Goal: Information Seeking & Learning: Understand process/instructions

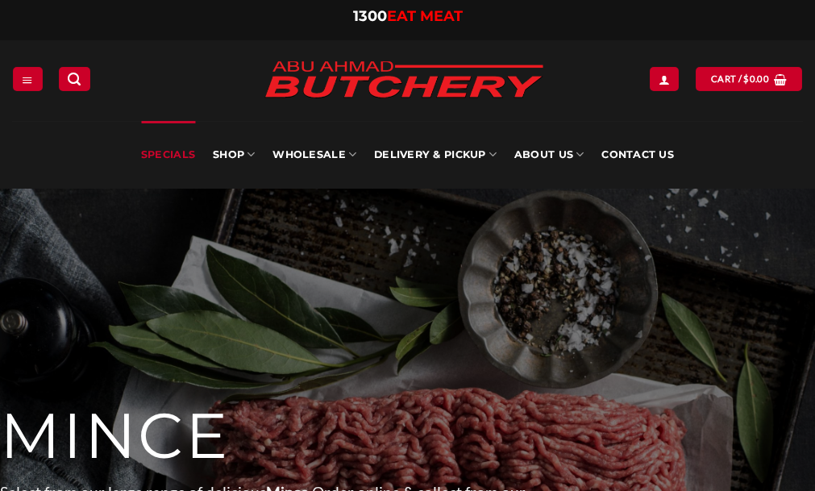
click at [169, 155] on link "Specials" at bounding box center [168, 155] width 54 height 68
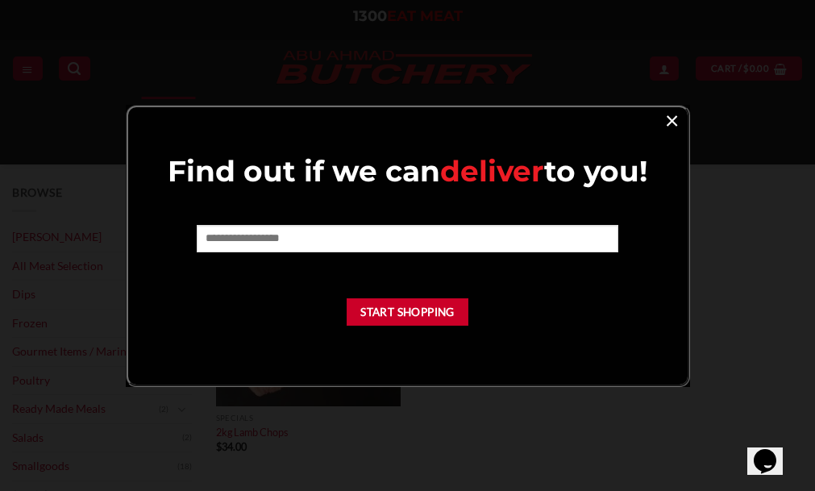
click at [665, 127] on link "×" at bounding box center [671, 120] width 23 height 22
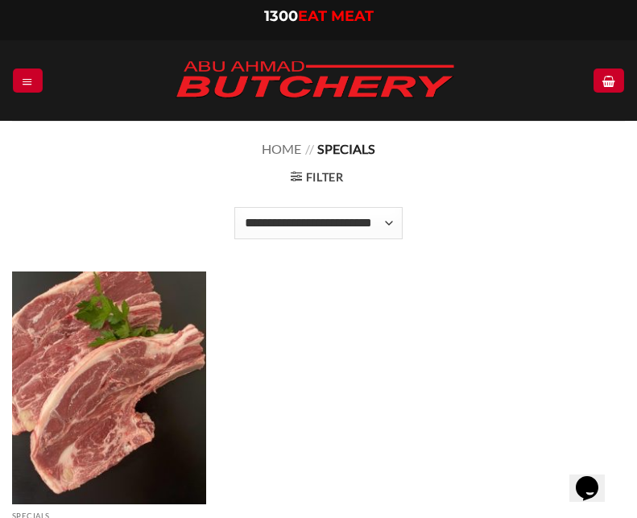
click at [34, 68] on div "**********" at bounding box center [318, 80] width 637 height 81
click at [33, 73] on link "Menu" at bounding box center [27, 79] width 29 height 23
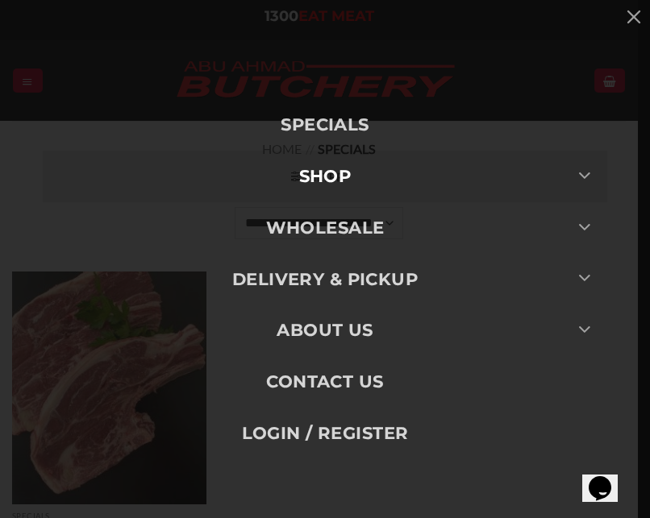
click at [396, 189] on link "SHOP" at bounding box center [325, 177] width 564 height 52
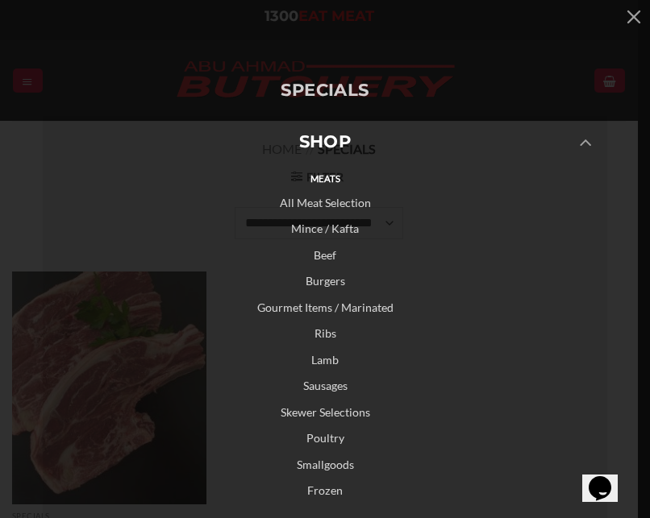
click at [331, 226] on link "Mince / Kafta" at bounding box center [325, 229] width 564 height 27
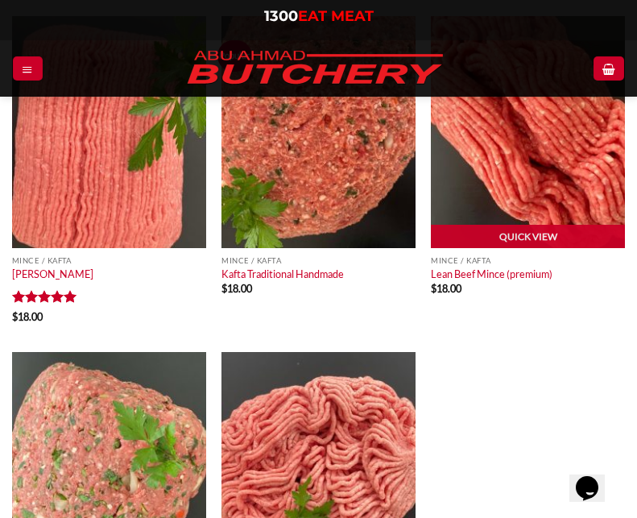
scroll to position [403, 0]
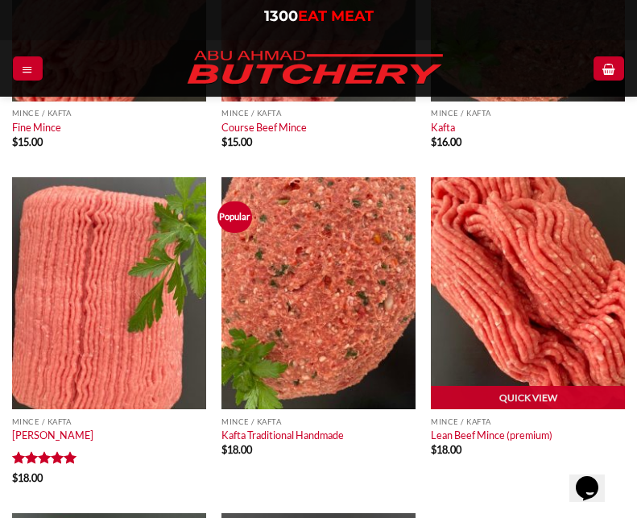
click at [515, 275] on img at bounding box center [528, 293] width 194 height 232
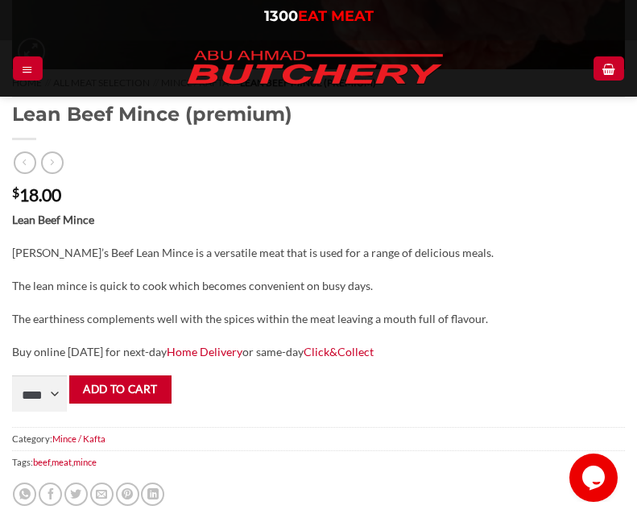
scroll to position [725, 0]
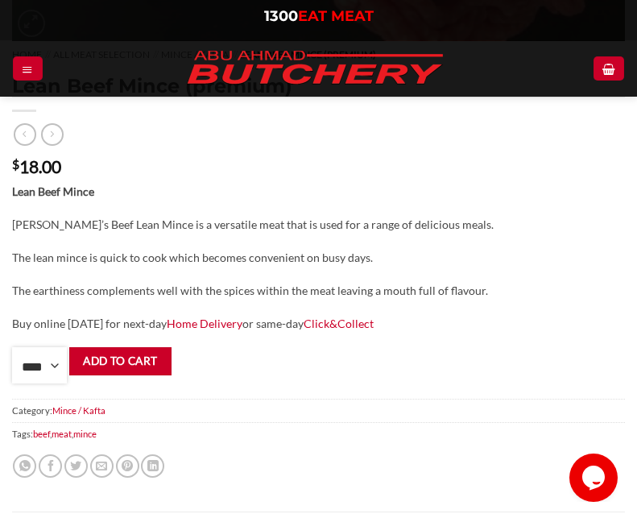
click at [53, 361] on select "**** * *** * *** * *** * *** * *** * *** * *** * *** * *** ** **** ** **** ** *…" at bounding box center [39, 365] width 55 height 36
click at [380, 372] on form "**** * *** * *** * *** * *** * *** * *** * *** * *** * *** ** **** ** **** ** *…" at bounding box center [318, 365] width 613 height 36
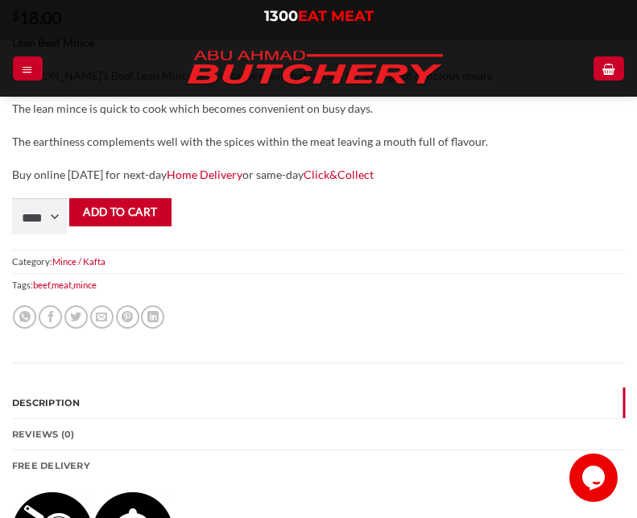
scroll to position [886, 0]
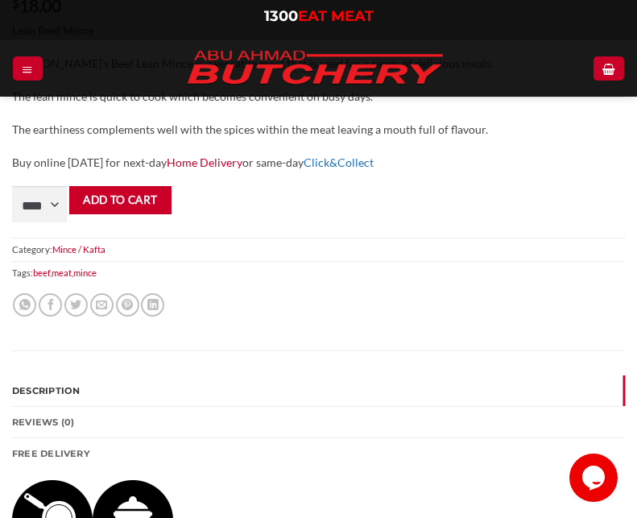
click at [318, 163] on link "Click&Collect" at bounding box center [339, 163] width 70 height 14
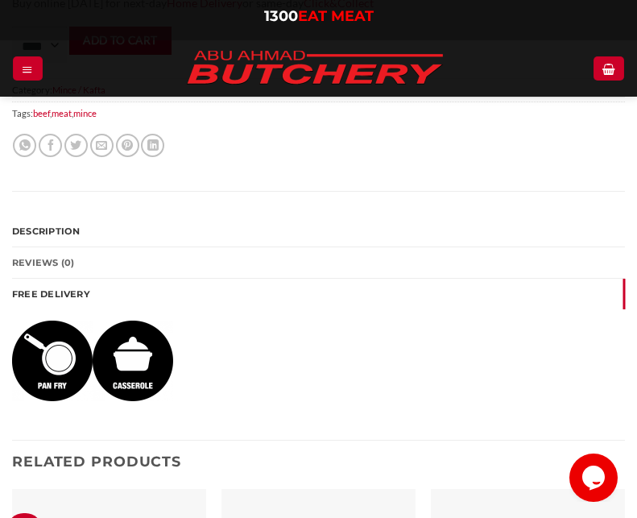
scroll to position [1048, 0]
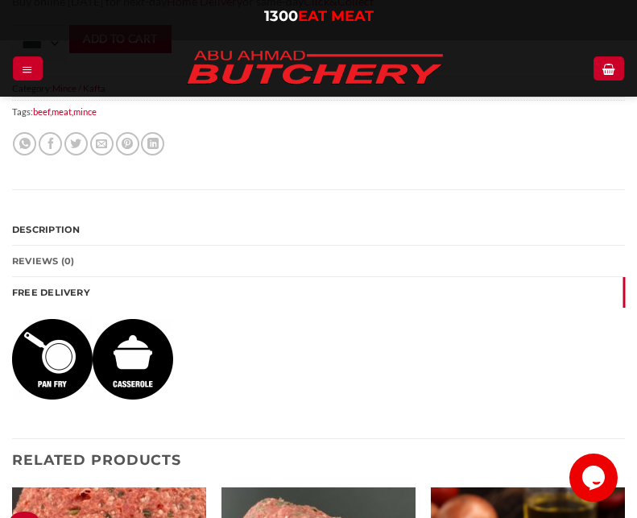
click at [138, 294] on link "FREE Delivery" at bounding box center [318, 292] width 613 height 31
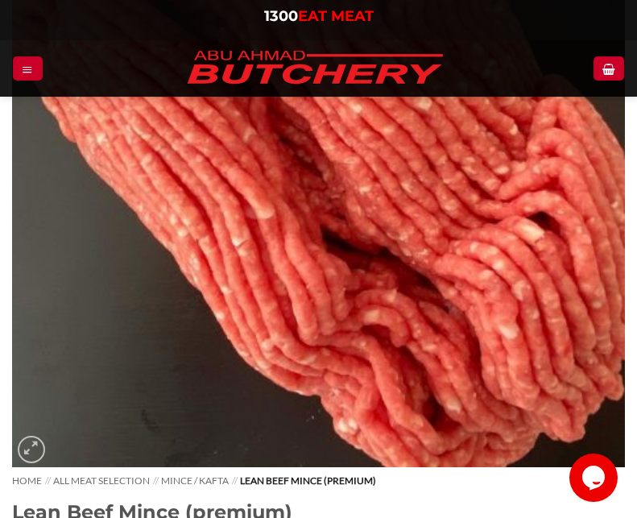
scroll to position [282, 0]
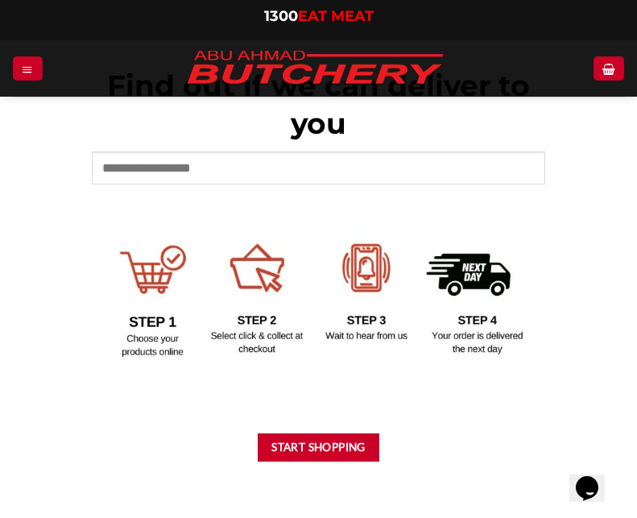
scroll to position [675, 0]
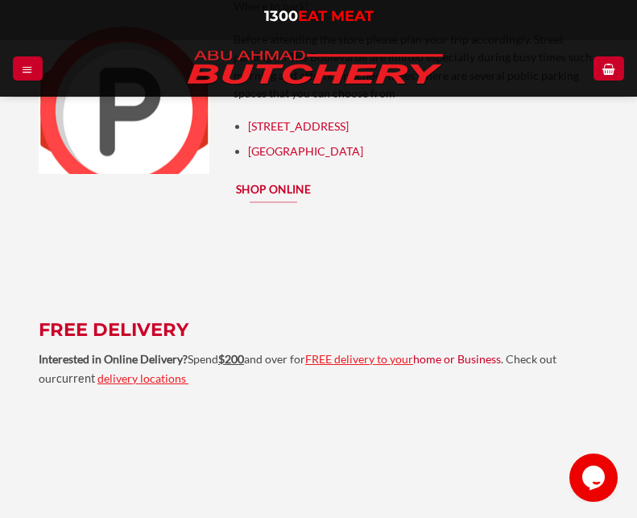
scroll to position [2901, 0]
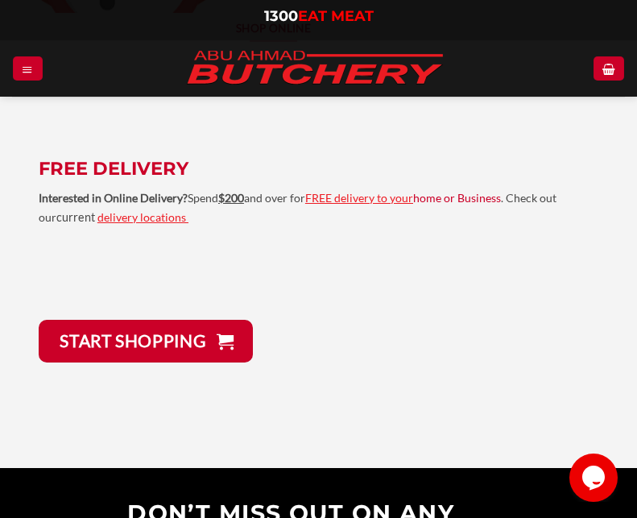
drag, startPoint x: 315, startPoint y: 169, endPoint x: 215, endPoint y: 156, distance: 100.9
click at [215, 156] on div at bounding box center [319, 117] width 560 height 79
click at [355, 206] on p "Interested in Online Delivery? Spend $200 and over for FREE delivery to your ho…" at bounding box center [319, 207] width 560 height 37
click at [357, 199] on span "FREE delivery to your" at bounding box center [359, 198] width 108 height 14
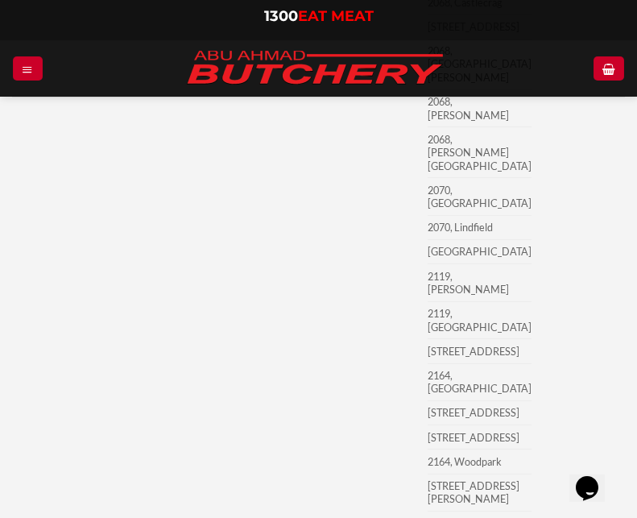
scroll to position [5764, 0]
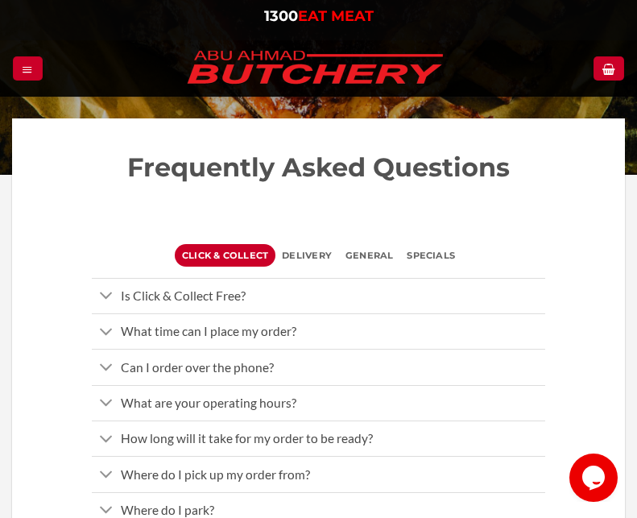
scroll to position [403, 0]
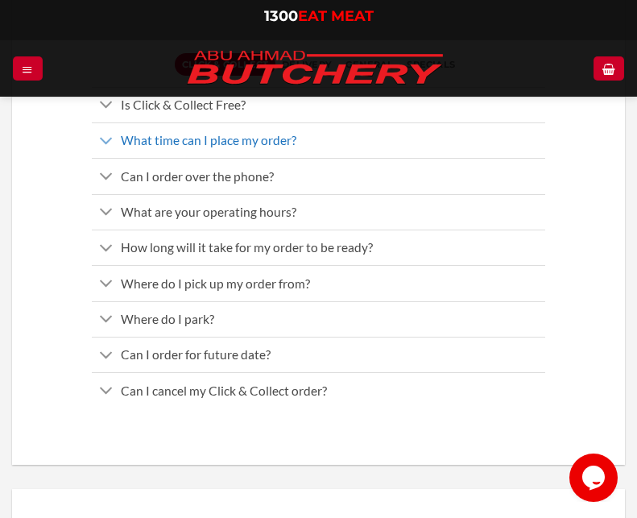
click at [264, 141] on span "What time can I place my order?" at bounding box center [209, 140] width 176 height 15
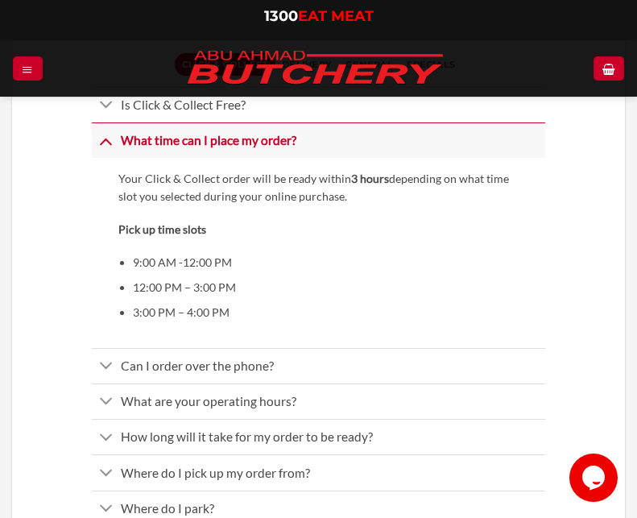
click at [258, 150] on link "What time can I place my order?" at bounding box center [319, 139] width 454 height 35
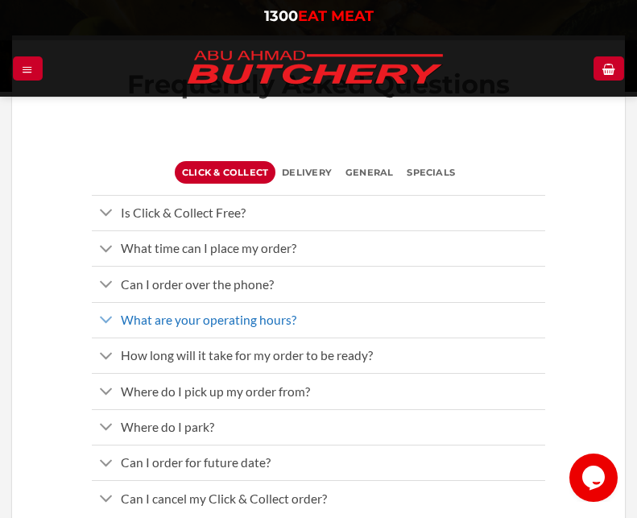
scroll to position [161, 0]
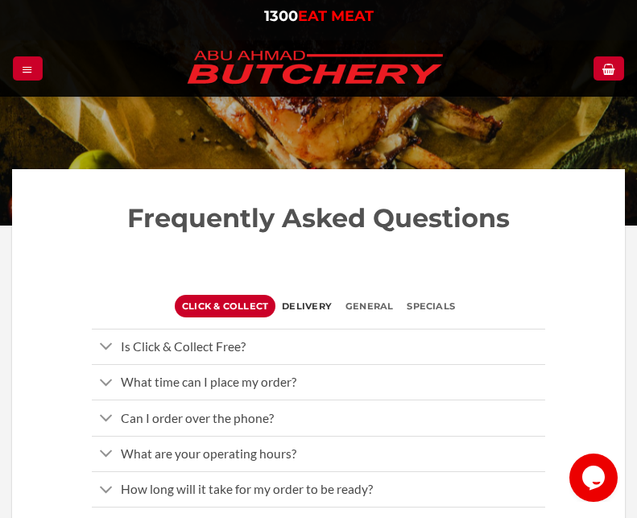
click at [313, 312] on span "Delivery" at bounding box center [307, 306] width 50 height 23
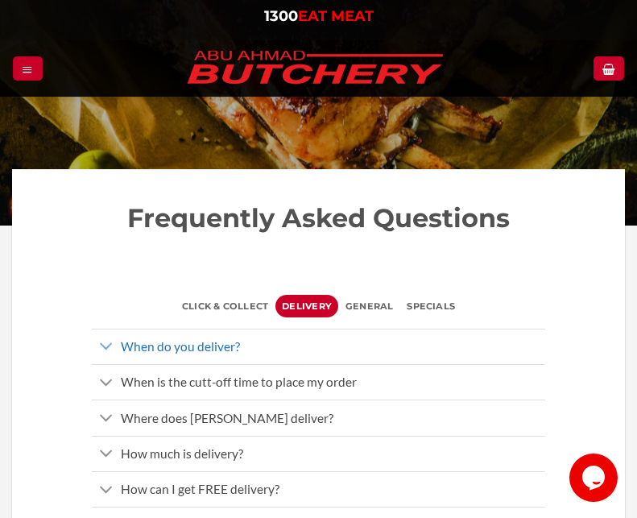
click at [315, 339] on link "When do you deliver?" at bounding box center [319, 346] width 454 height 35
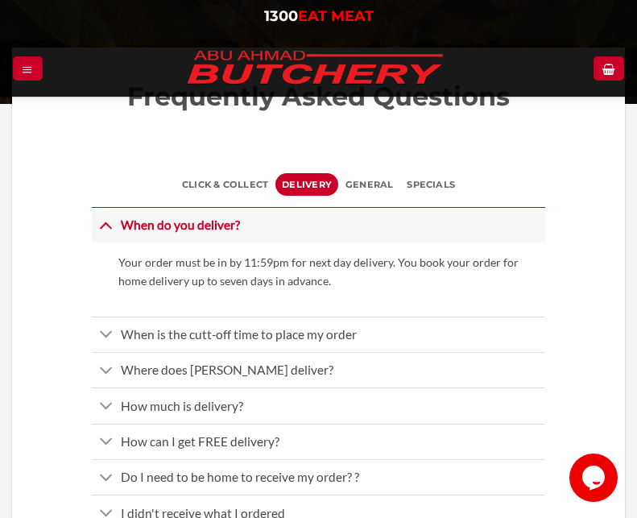
scroll to position [322, 0]
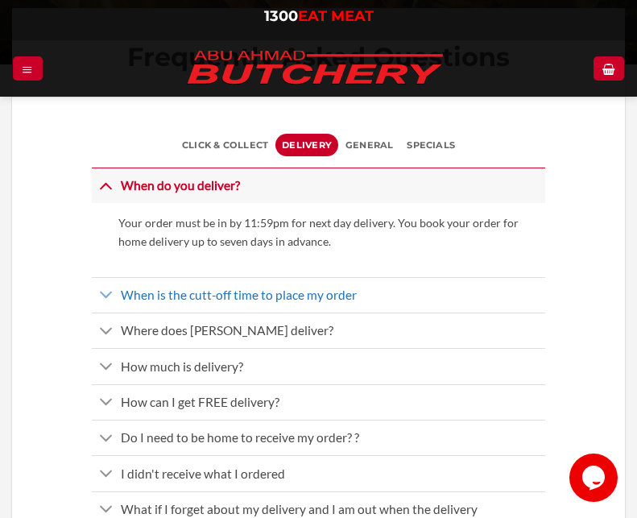
click at [322, 307] on link "When is the cutt-off time to place my order" at bounding box center [319, 294] width 454 height 35
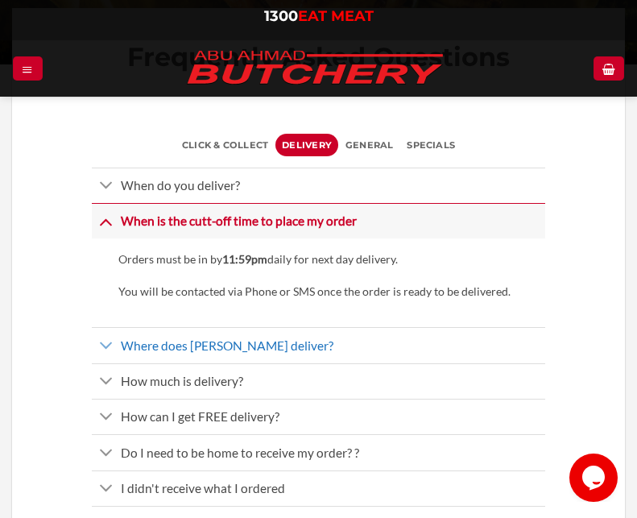
click at [316, 338] on span "Where does Abu Ahmad Butchery deliver?" at bounding box center [227, 345] width 213 height 15
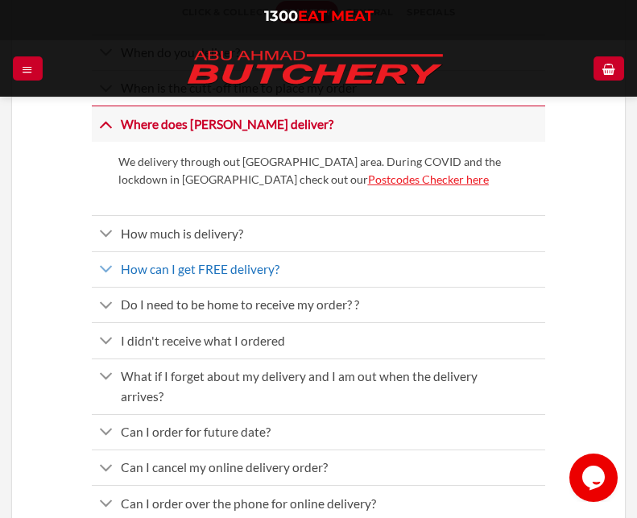
scroll to position [484, 0]
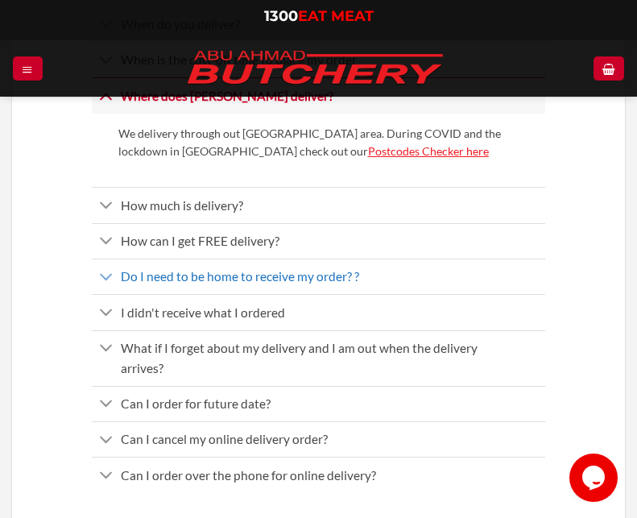
click at [316, 287] on link "Do I need to be home to receive my order? ?" at bounding box center [319, 276] width 454 height 35
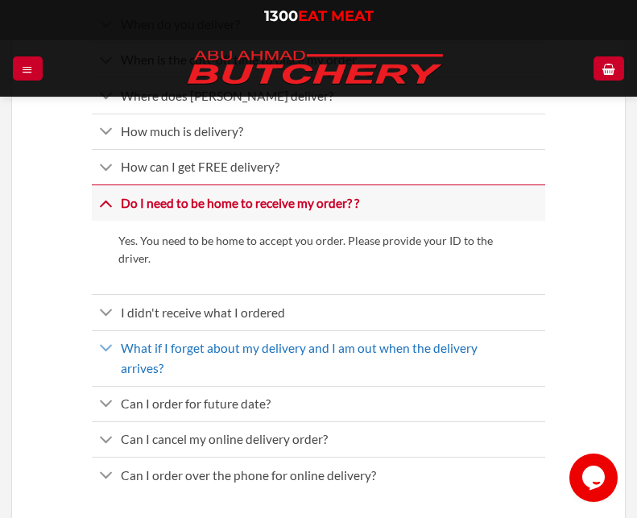
click at [299, 351] on span "What if I forget about my delivery and I am out when the delivery arrives?" at bounding box center [299, 358] width 357 height 35
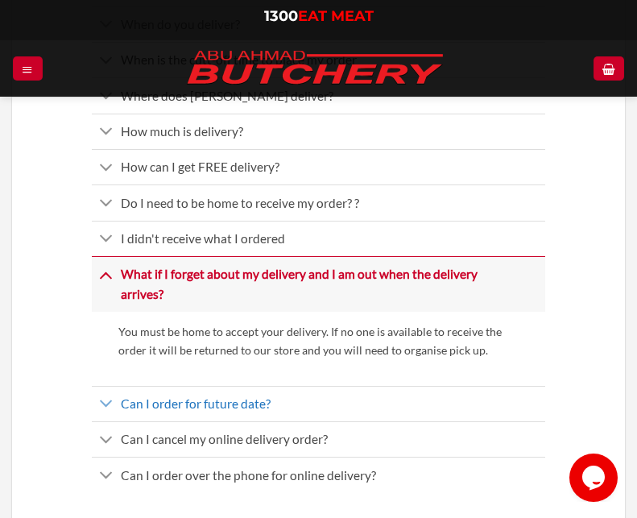
click at [301, 386] on link "Can I order for future date?" at bounding box center [319, 403] width 454 height 35
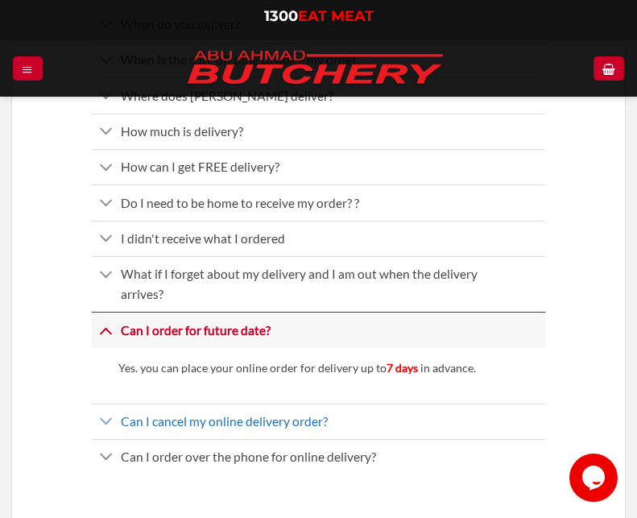
click at [310, 414] on span "Can I cancel my online delivery order?" at bounding box center [224, 421] width 207 height 15
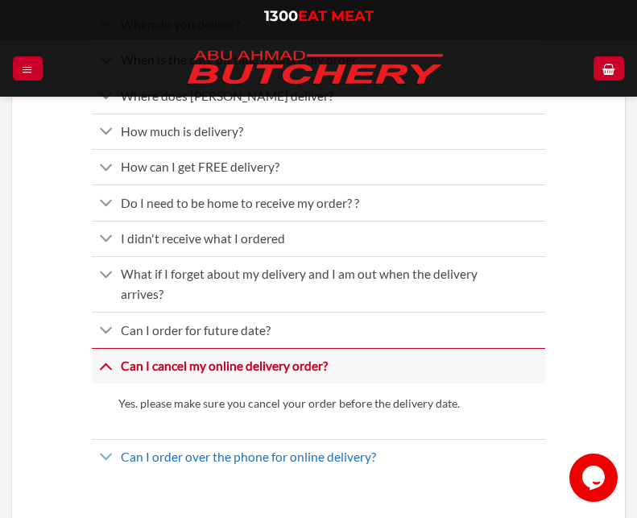
click at [305, 439] on link "Can I order over the phone for online delivery?" at bounding box center [319, 456] width 454 height 35
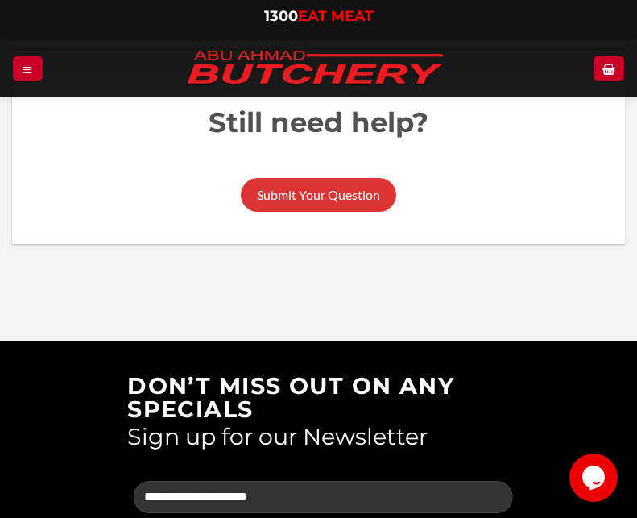
scroll to position [967, 0]
